Goal: Information Seeking & Learning: Learn about a topic

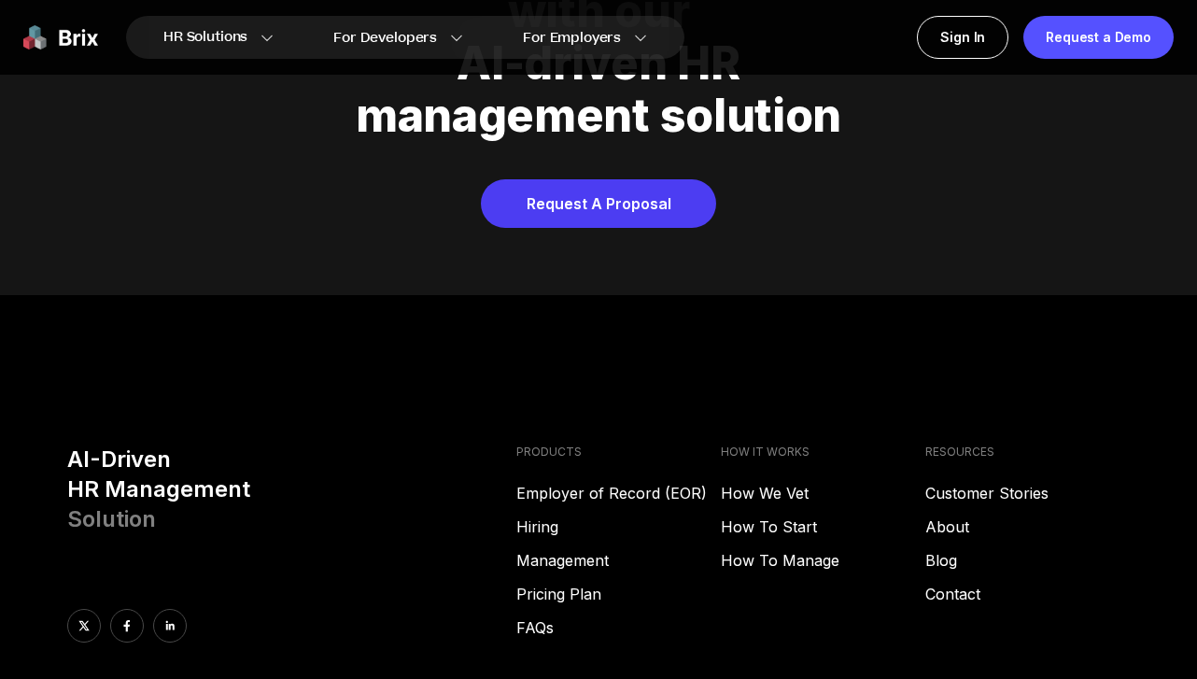
scroll to position [7527, 0]
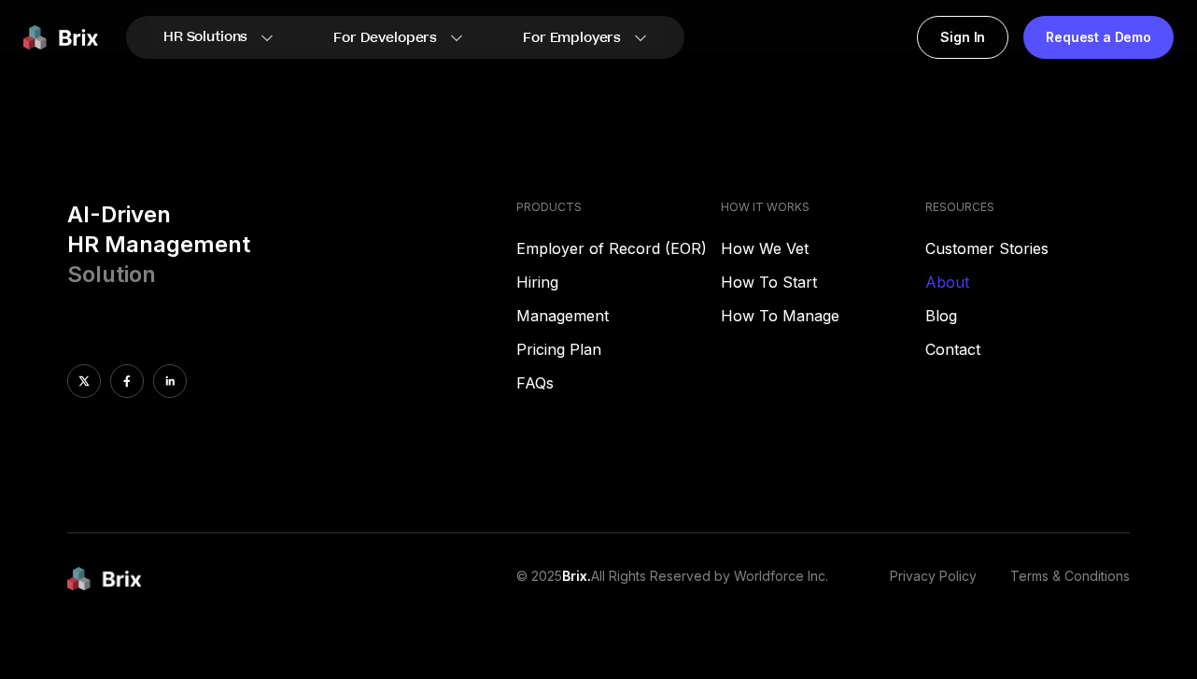
click at [940, 271] on link "About" at bounding box center [1027, 282] width 204 height 22
click at [566, 338] on link "Pricing Plan" at bounding box center [618, 349] width 204 height 22
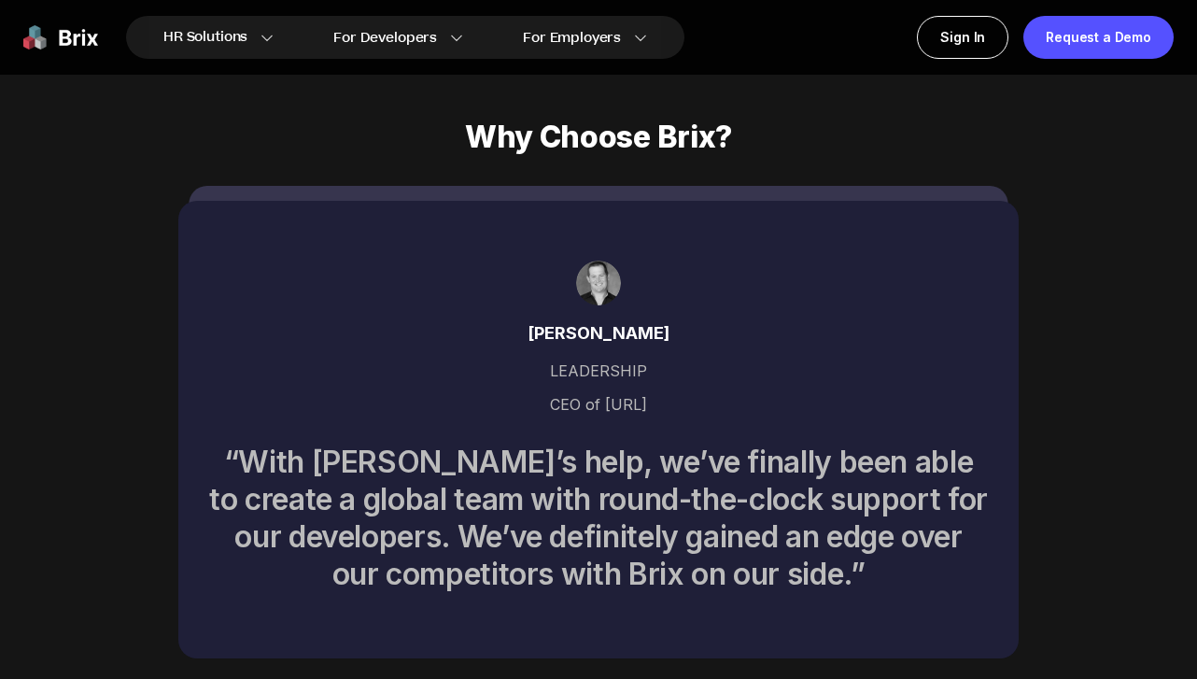
scroll to position [6313, 0]
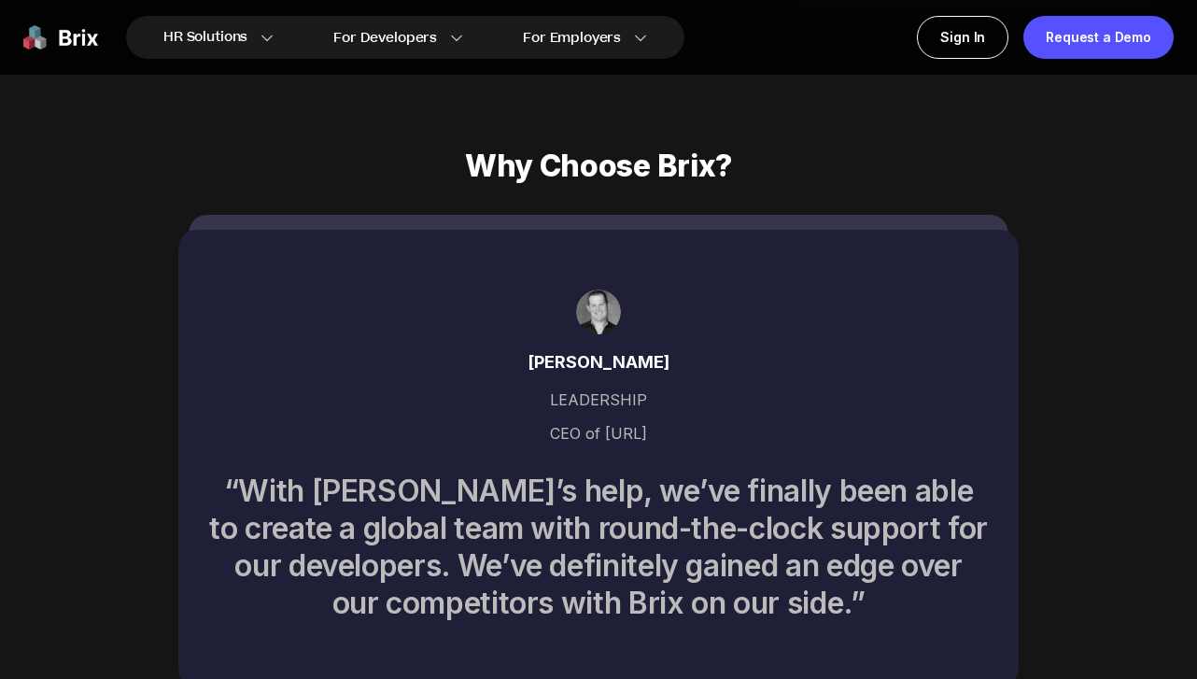
click at [597, 349] on div "[PERSON_NAME]" at bounding box center [598, 362] width 781 height 26
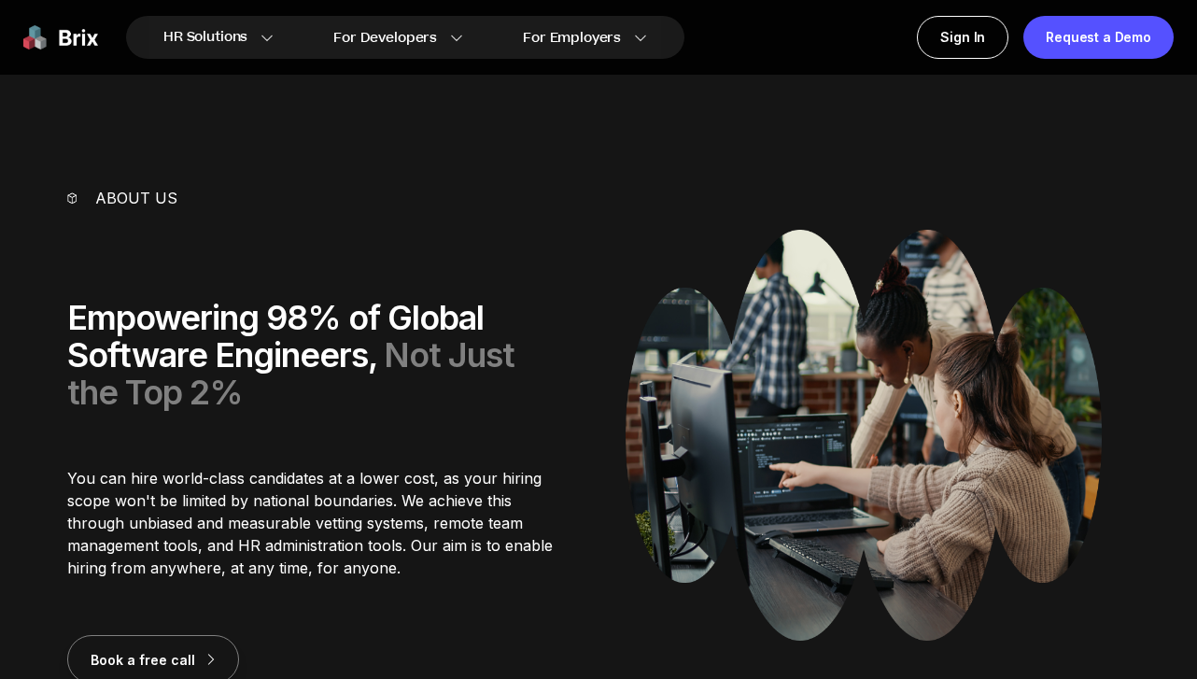
click at [116, 195] on p "About us" at bounding box center [136, 198] width 82 height 22
